Goal: Navigation & Orientation: Find specific page/section

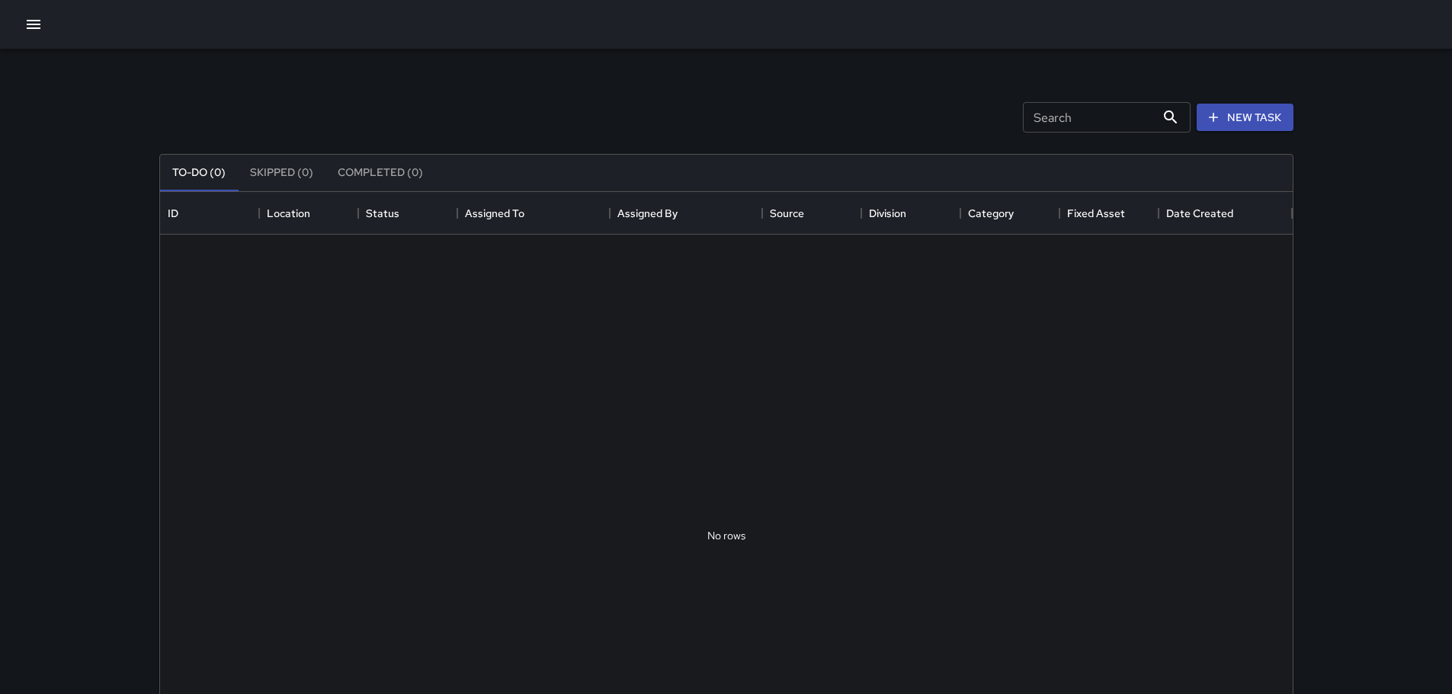
scroll to position [634, 1121]
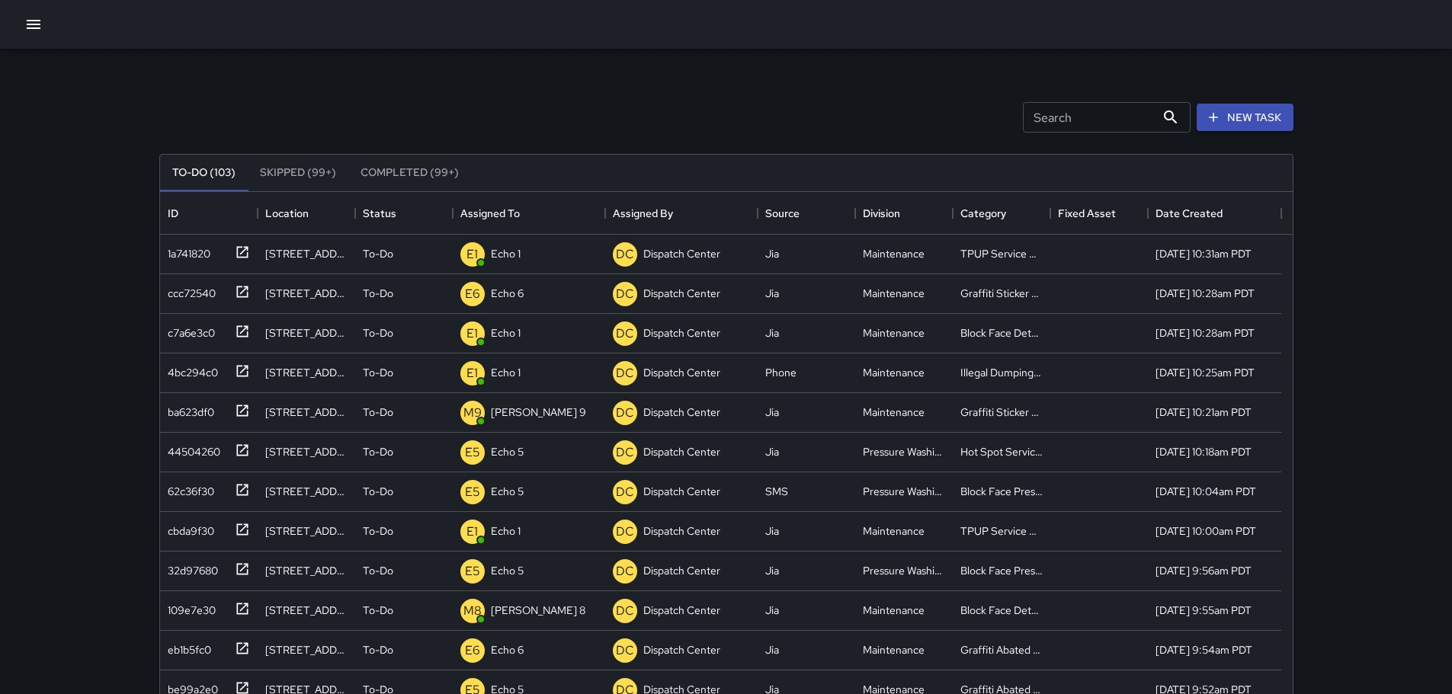
click at [36, 24] on icon "button" at bounding box center [34, 24] width 14 height 9
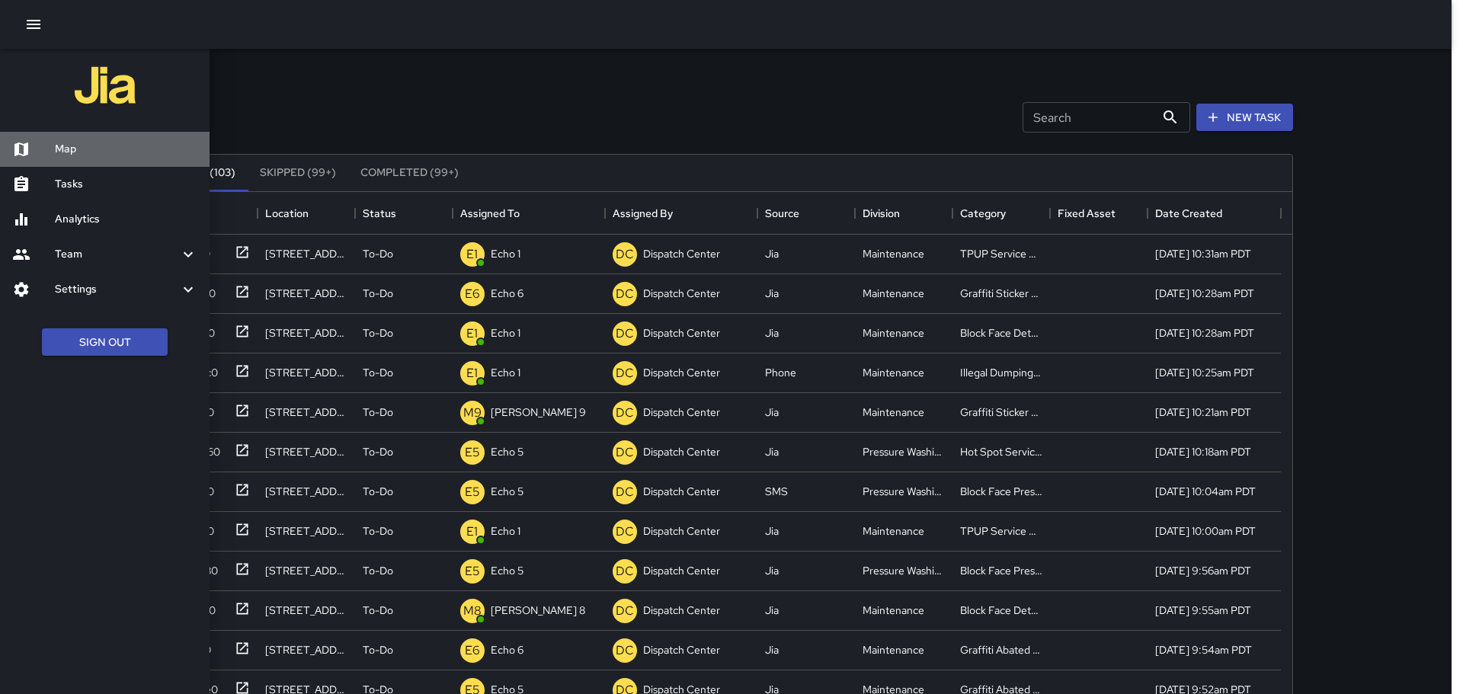
click at [59, 146] on h6 "Map" at bounding box center [126, 149] width 143 height 17
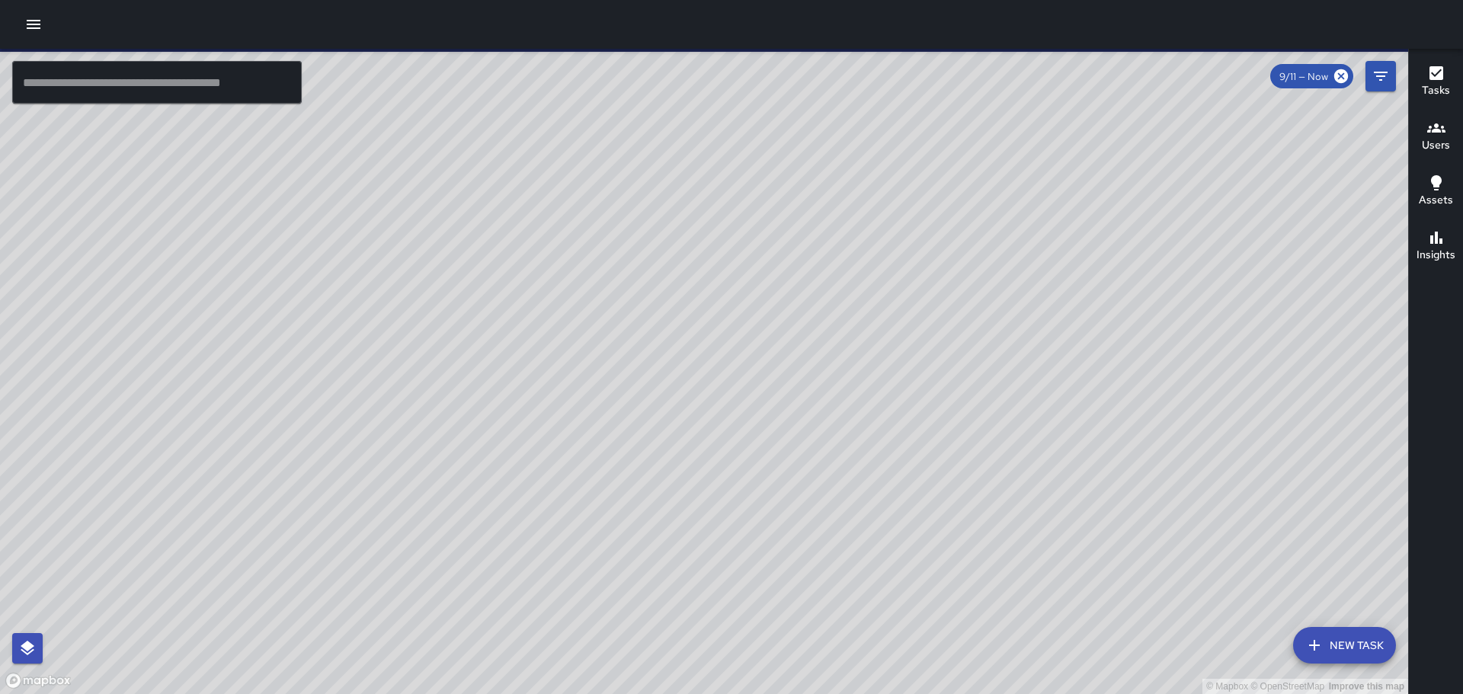
drag, startPoint x: 776, startPoint y: 450, endPoint x: 766, endPoint y: 462, distance: 15.1
click at [766, 462] on div "© Mapbox © OpenStreetMap Improve this map" at bounding box center [704, 372] width 1409 height 646
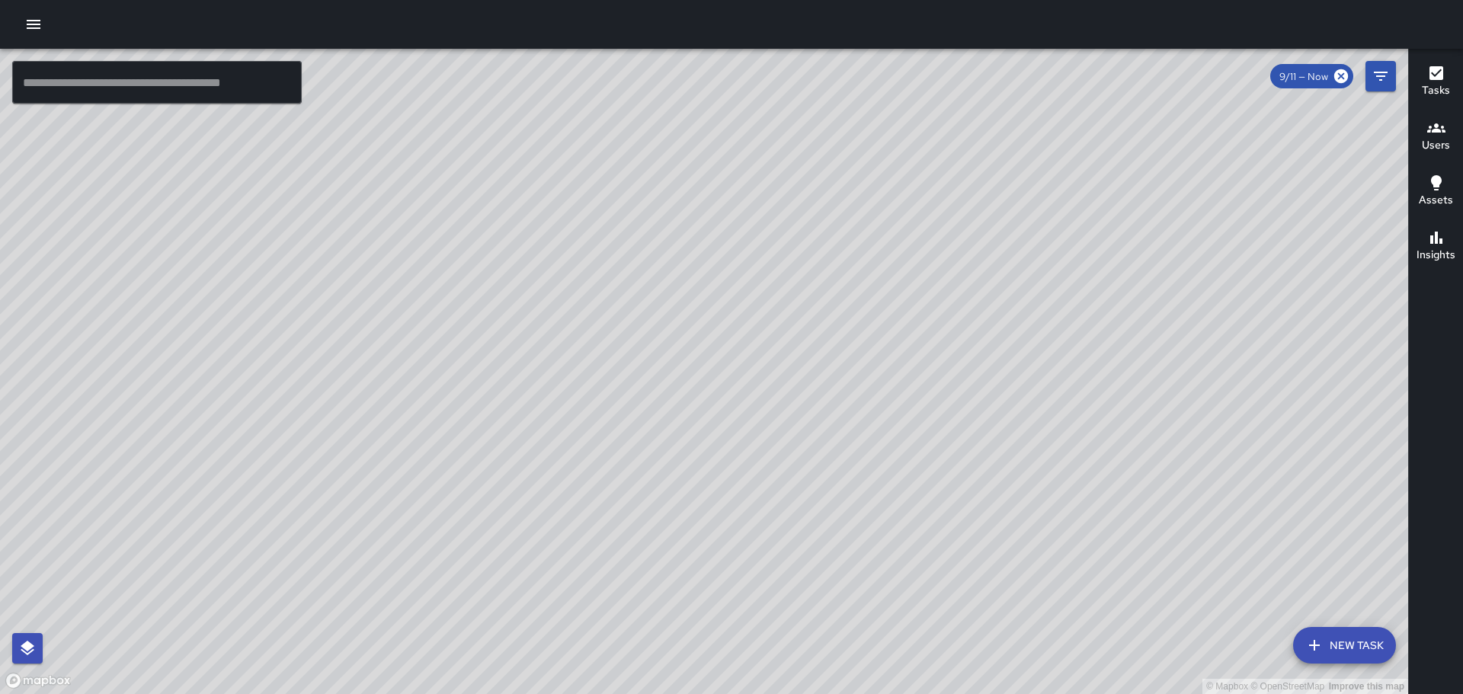
drag, startPoint x: 552, startPoint y: 486, endPoint x: 578, endPoint y: 415, distance: 75.5
click at [578, 415] on div "© Mapbox © OpenStreetMap Improve this map" at bounding box center [704, 372] width 1409 height 646
drag, startPoint x: 674, startPoint y: 383, endPoint x: 571, endPoint y: 461, distance: 129.0
click at [568, 468] on div "© Mapbox © OpenStreetMap Improve this map" at bounding box center [704, 372] width 1409 height 646
drag, startPoint x: 495, startPoint y: 210, endPoint x: 496, endPoint y: 245, distance: 34.3
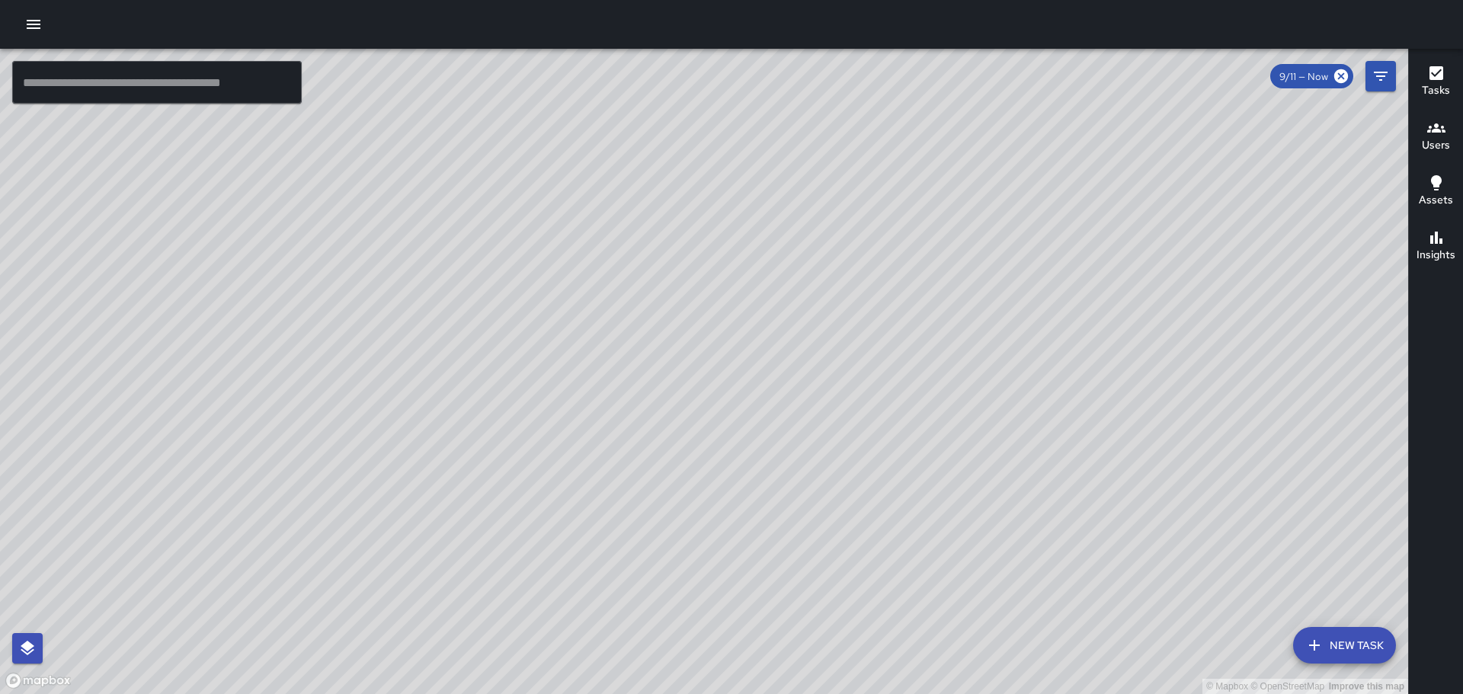
click at [496, 245] on div "© Mapbox © OpenStreetMap Improve this map" at bounding box center [704, 372] width 1409 height 646
click at [28, 25] on icon "button" at bounding box center [34, 24] width 14 height 9
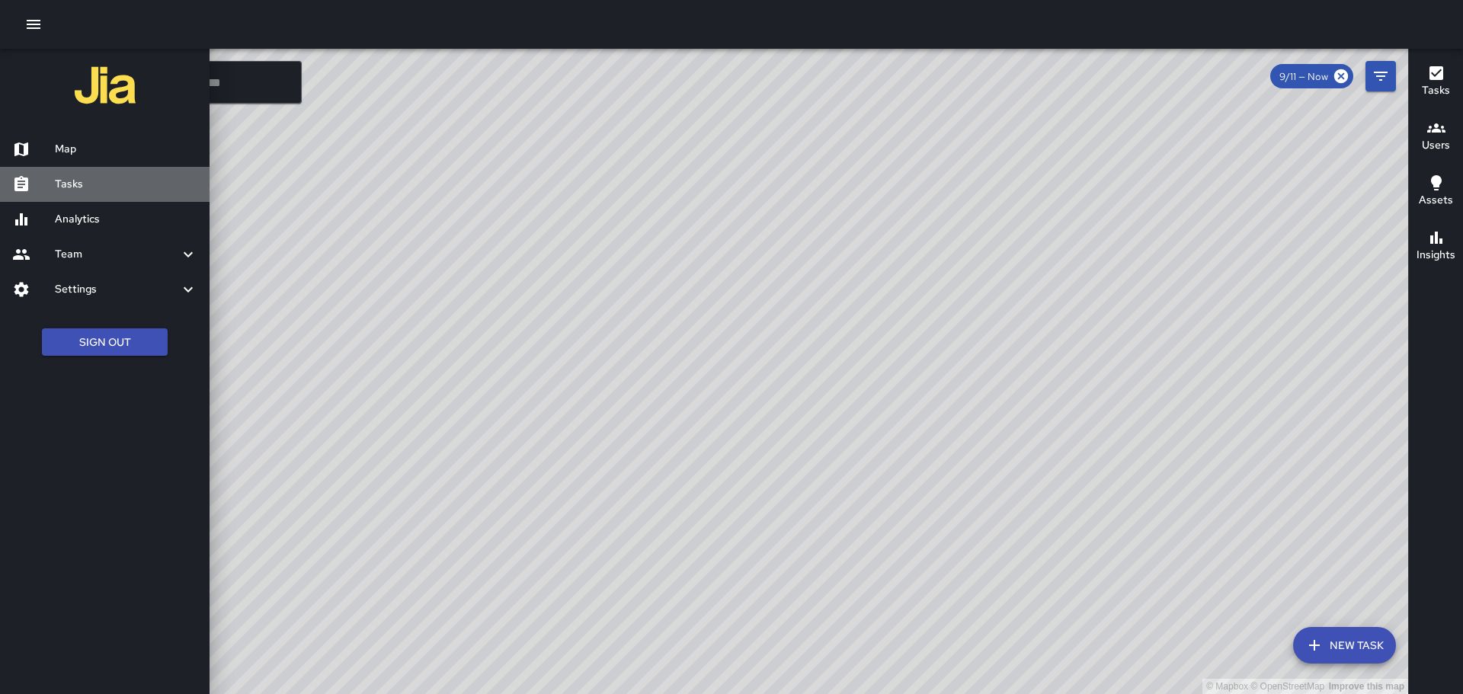
click at [79, 187] on h6 "Tasks" at bounding box center [126, 184] width 143 height 17
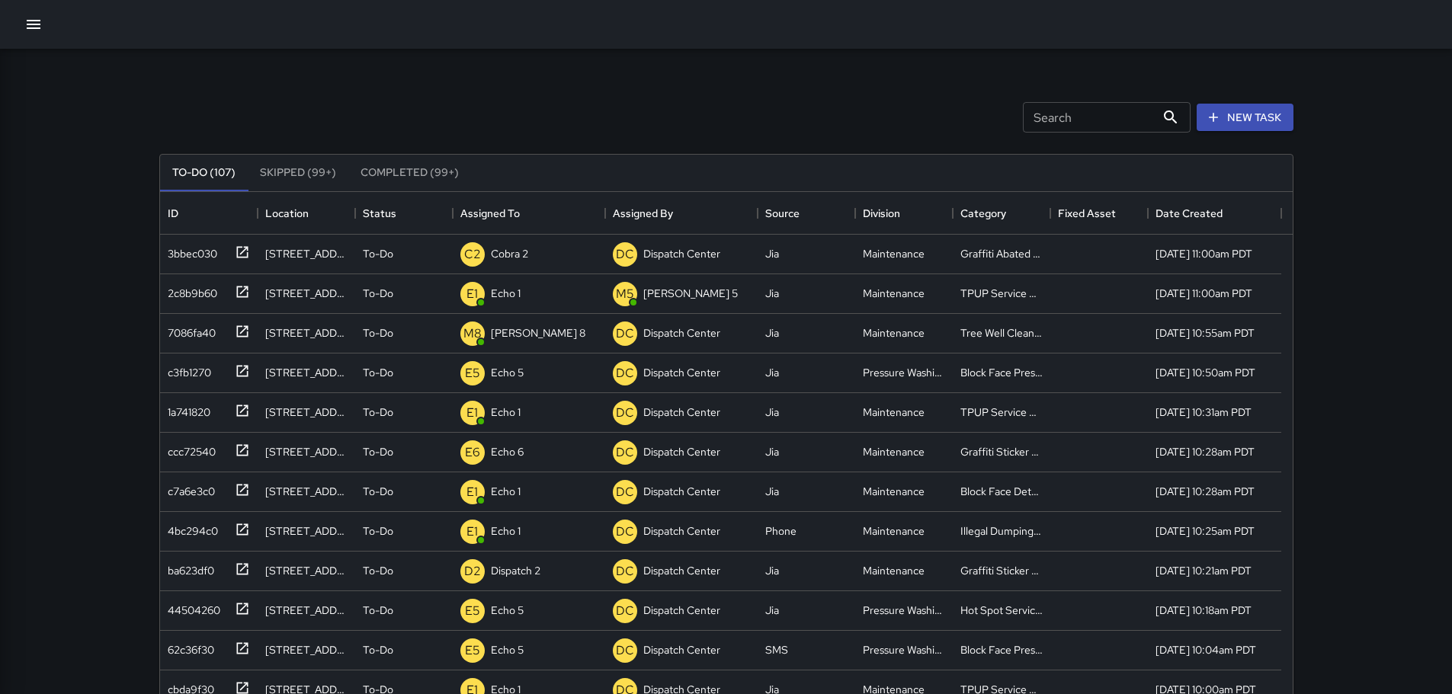
scroll to position [634, 1121]
click at [239, 254] on icon at bounding box center [242, 252] width 15 height 15
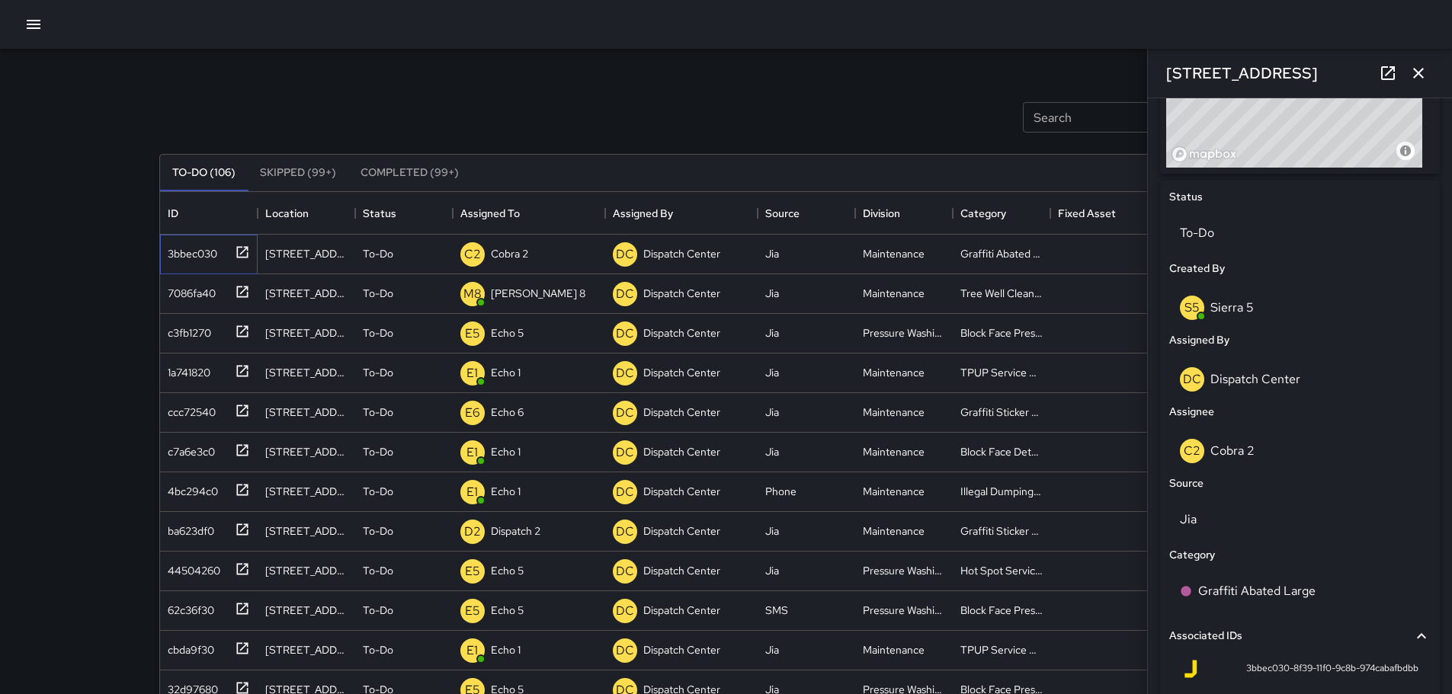
scroll to position [643, 0]
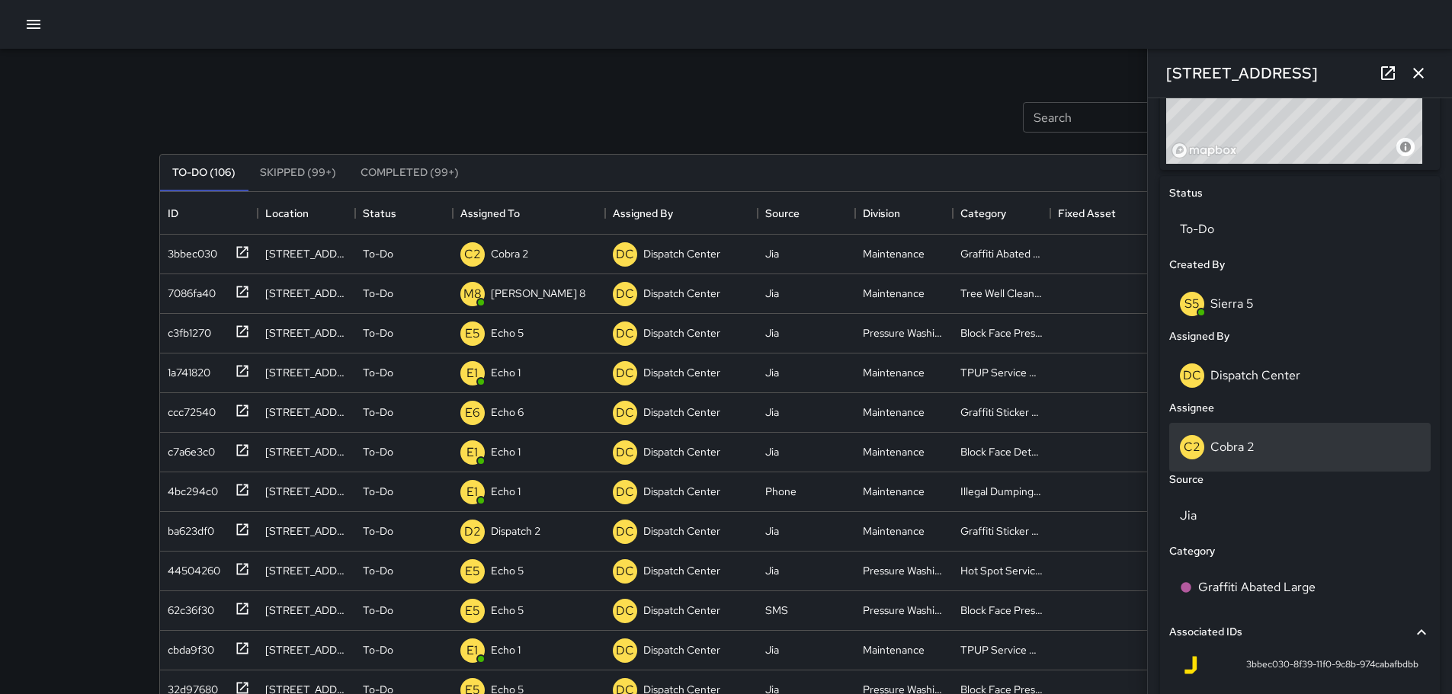
click at [1245, 447] on p "Cobra 2" at bounding box center [1232, 447] width 44 height 16
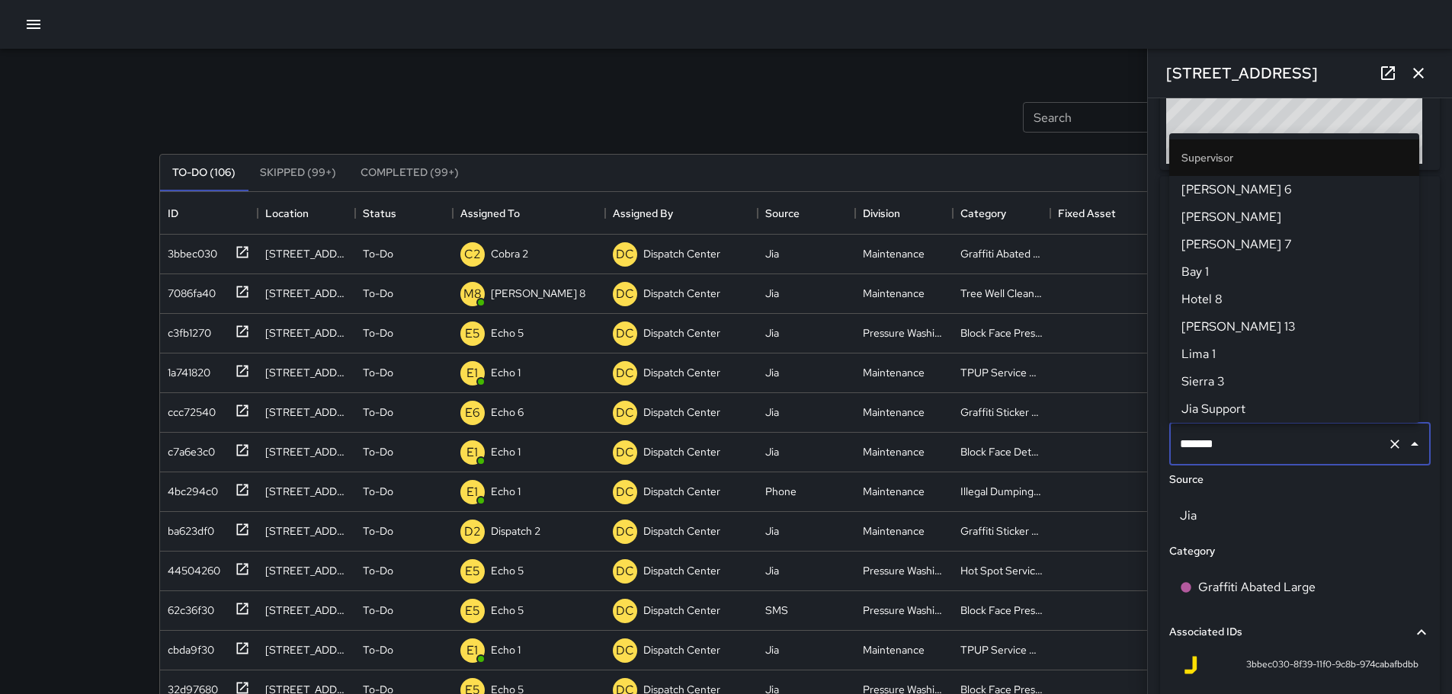
click at [1245, 447] on input "*******" at bounding box center [1278, 444] width 205 height 29
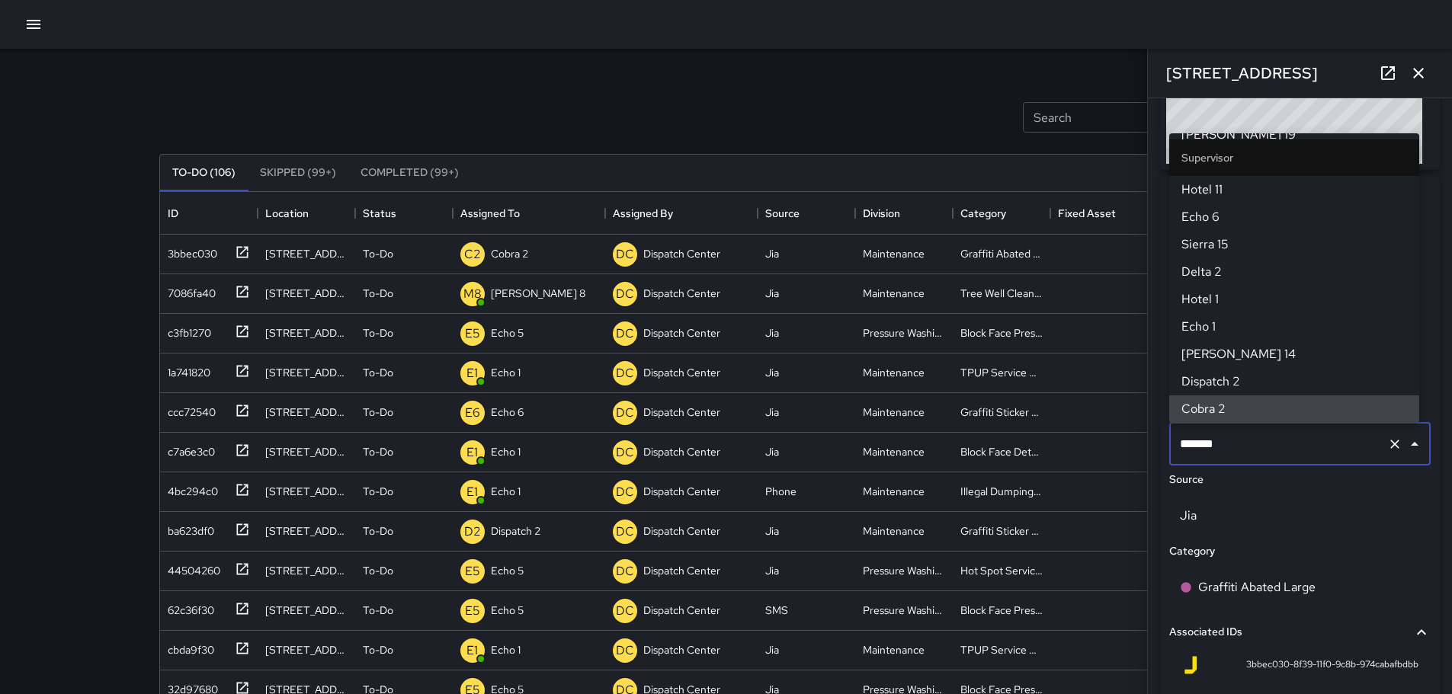
click at [1248, 447] on input "*******" at bounding box center [1278, 444] width 205 height 29
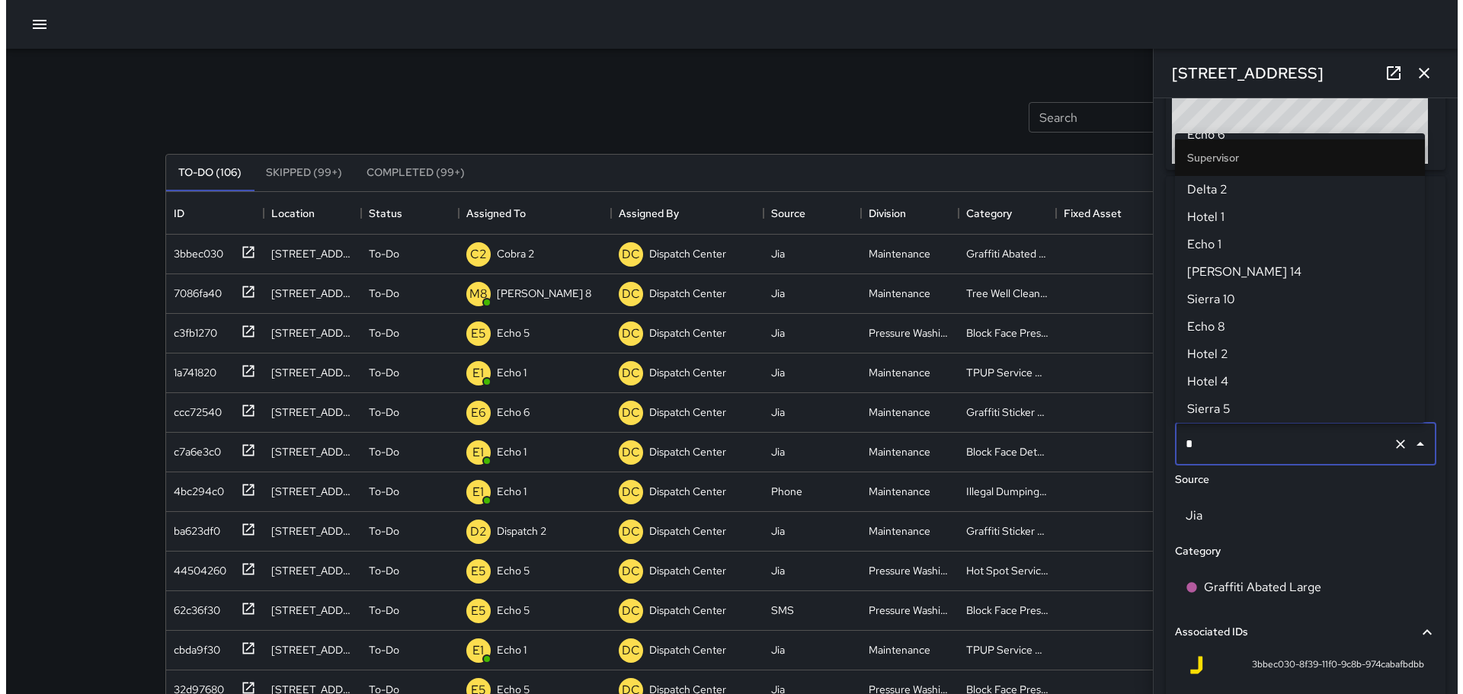
scroll to position [0, 0]
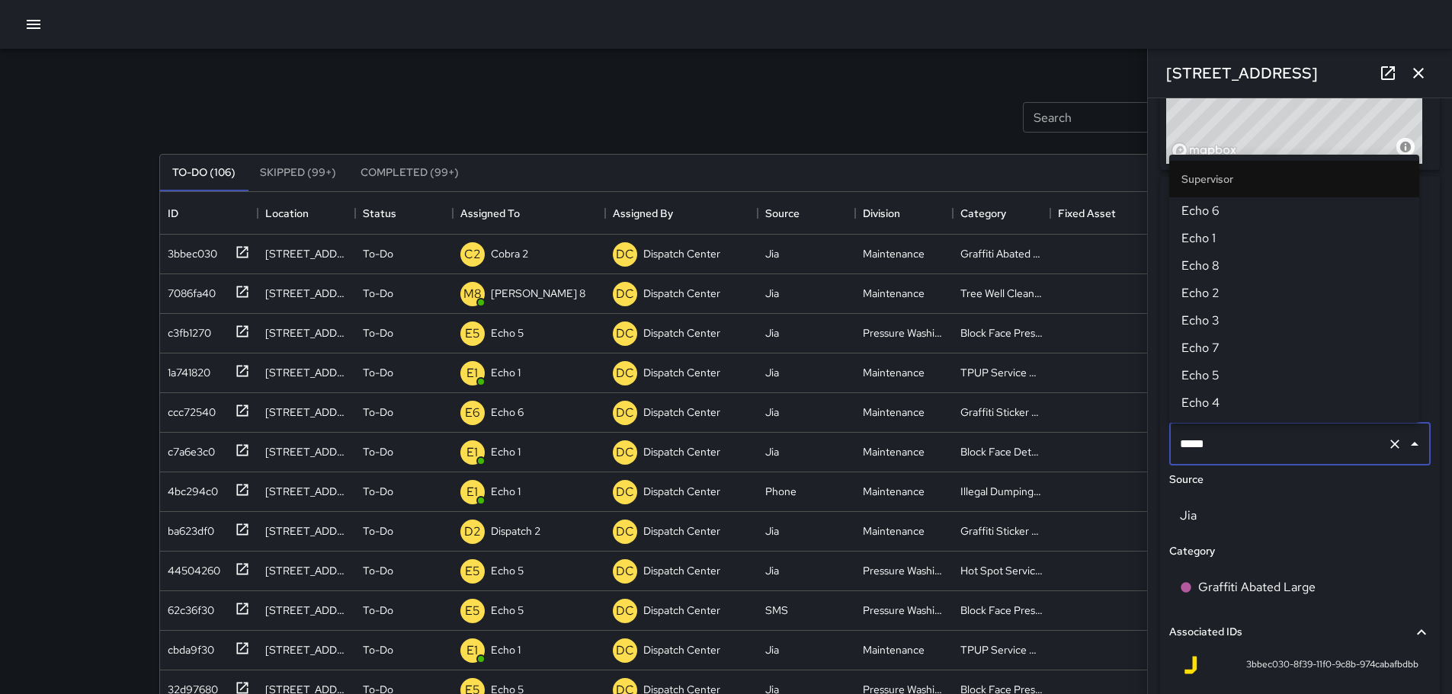
type input "******"
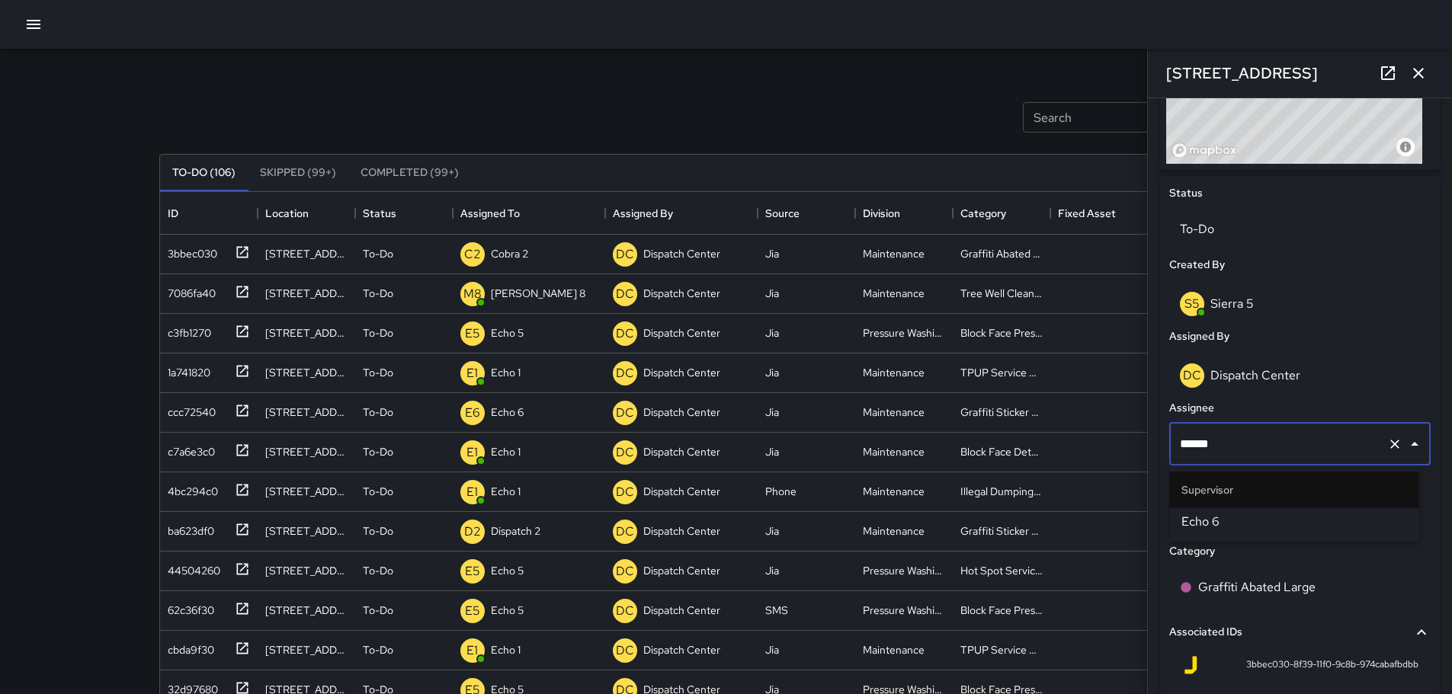
click at [1188, 527] on span "Echo 6" at bounding box center [1294, 522] width 226 height 18
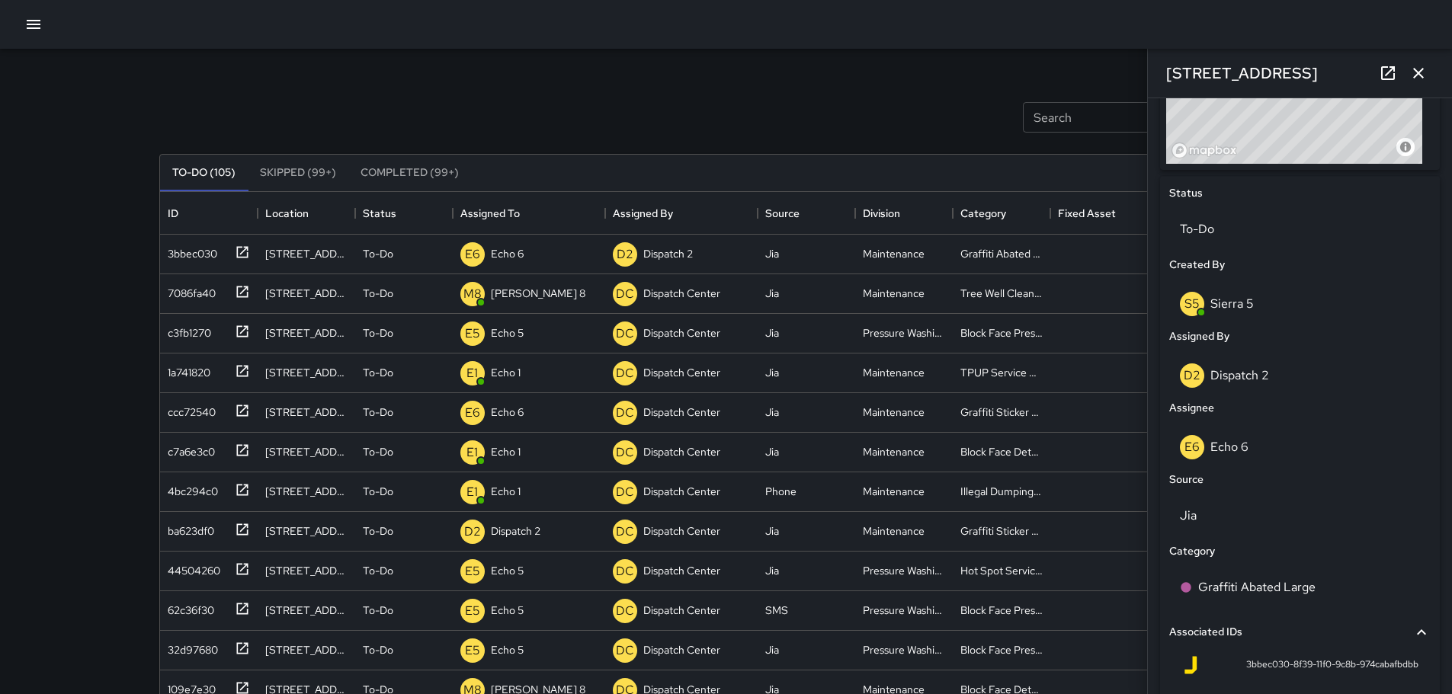
click at [30, 27] on icon "button" at bounding box center [34, 24] width 14 height 9
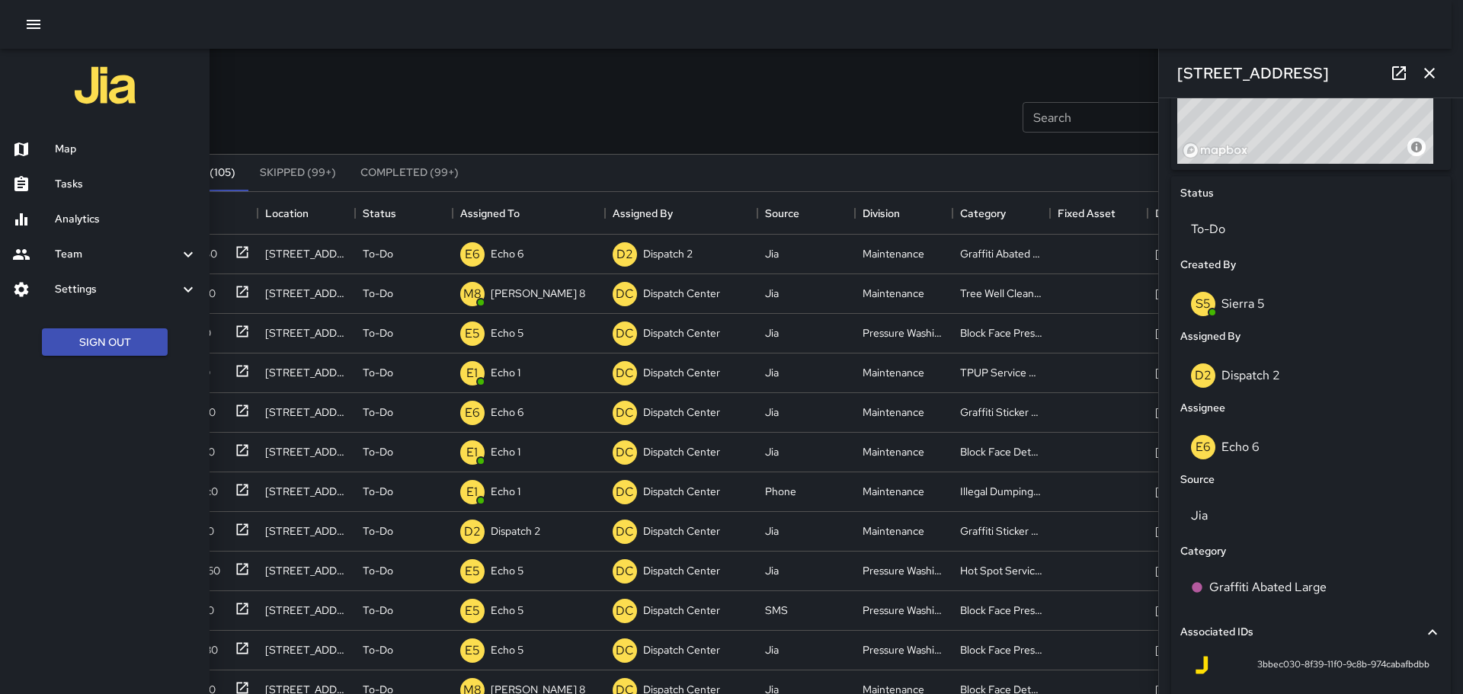
click at [63, 146] on h6 "Map" at bounding box center [126, 149] width 143 height 17
